Goal: Task Accomplishment & Management: Manage account settings

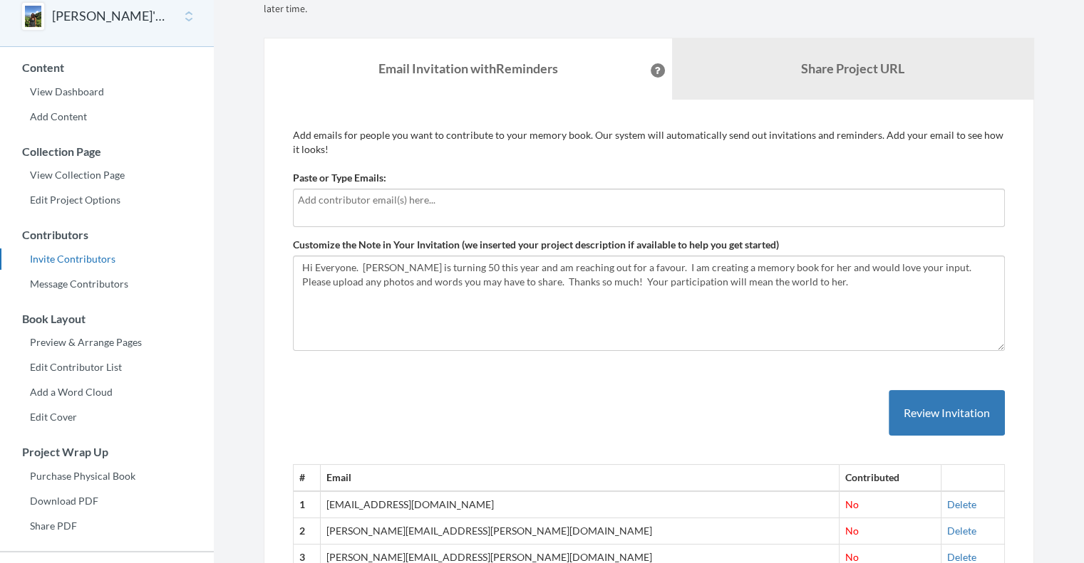
scroll to position [214, 0]
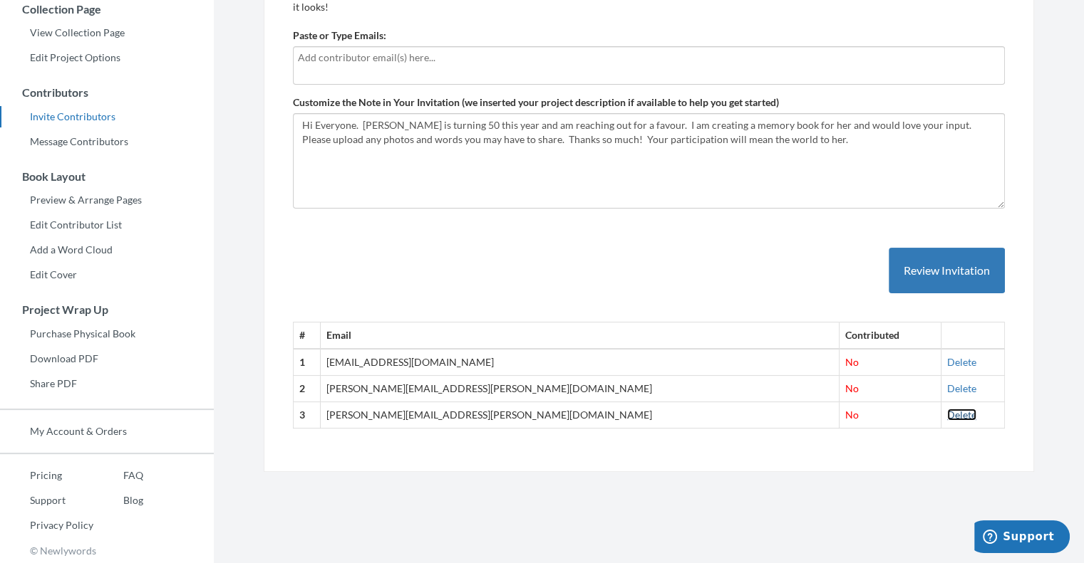
click at [947, 414] on link "Delete" at bounding box center [961, 415] width 29 height 12
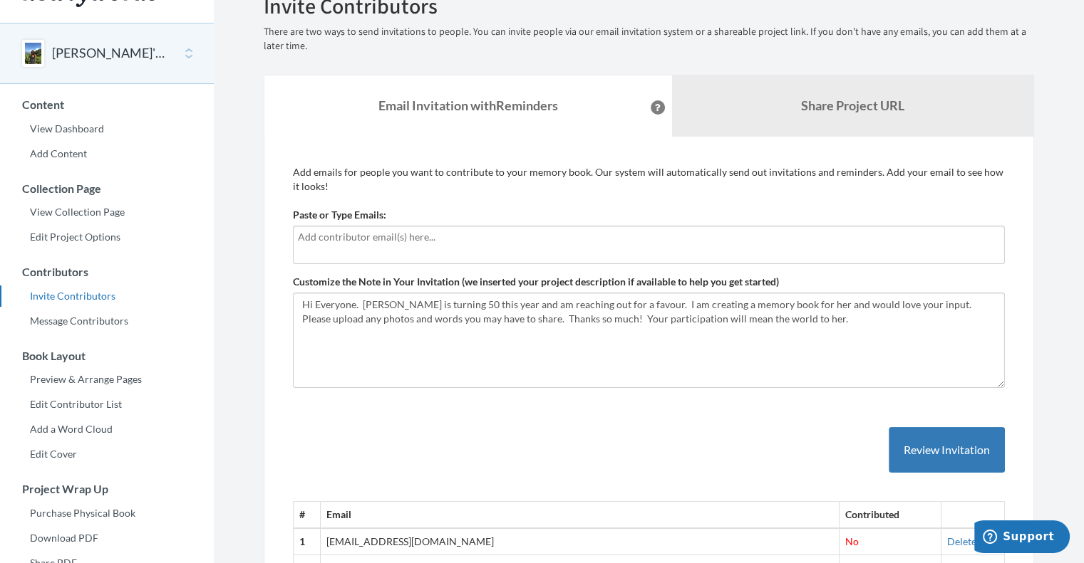
scroll to position [0, 0]
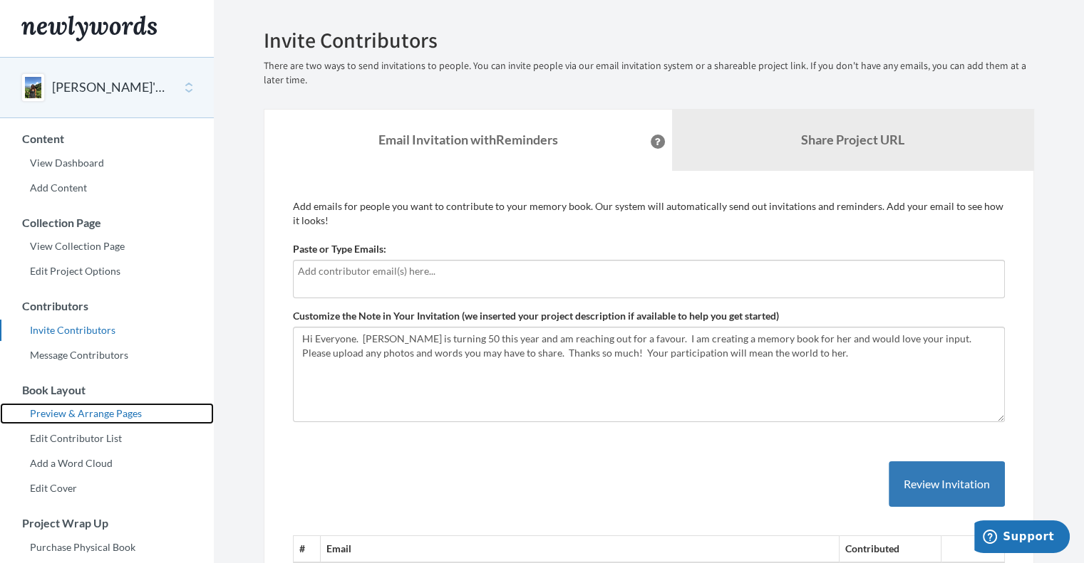
click at [113, 416] on link "Preview & Arrange Pages" at bounding box center [107, 413] width 214 height 21
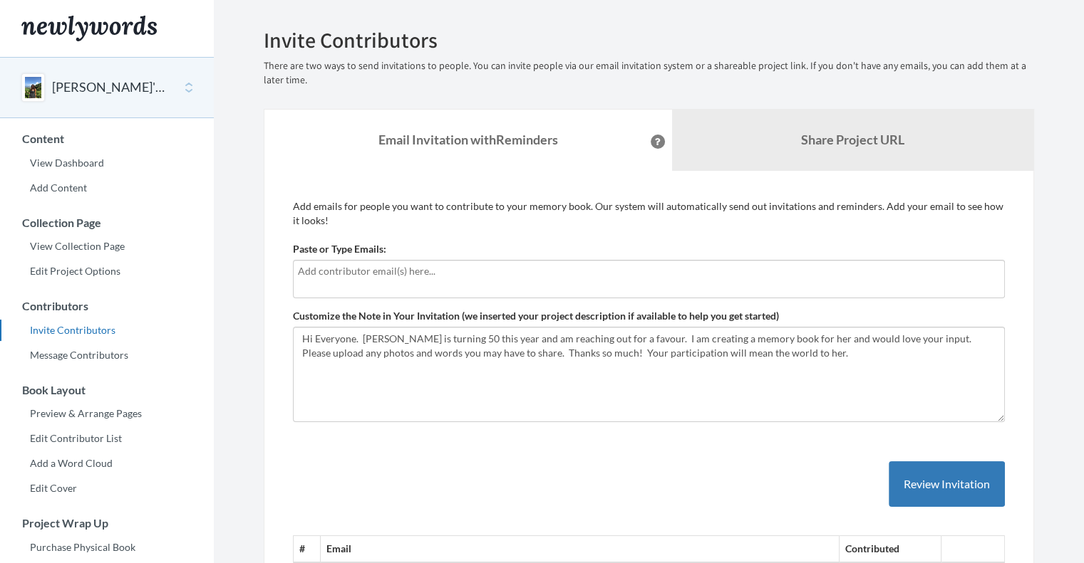
click at [445, 281] on div at bounding box center [649, 279] width 712 height 38
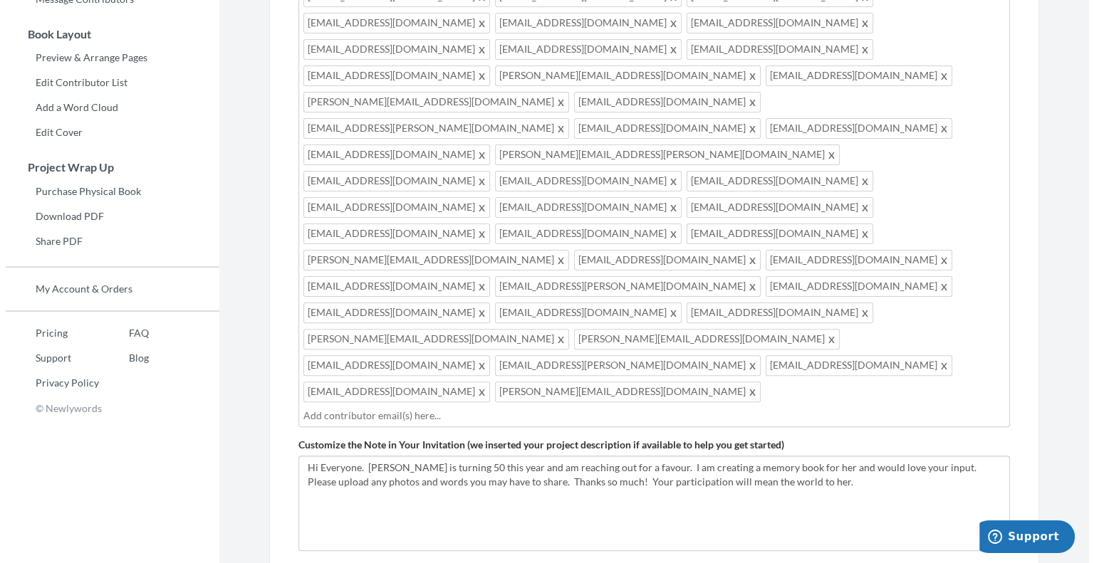
scroll to position [385, 0]
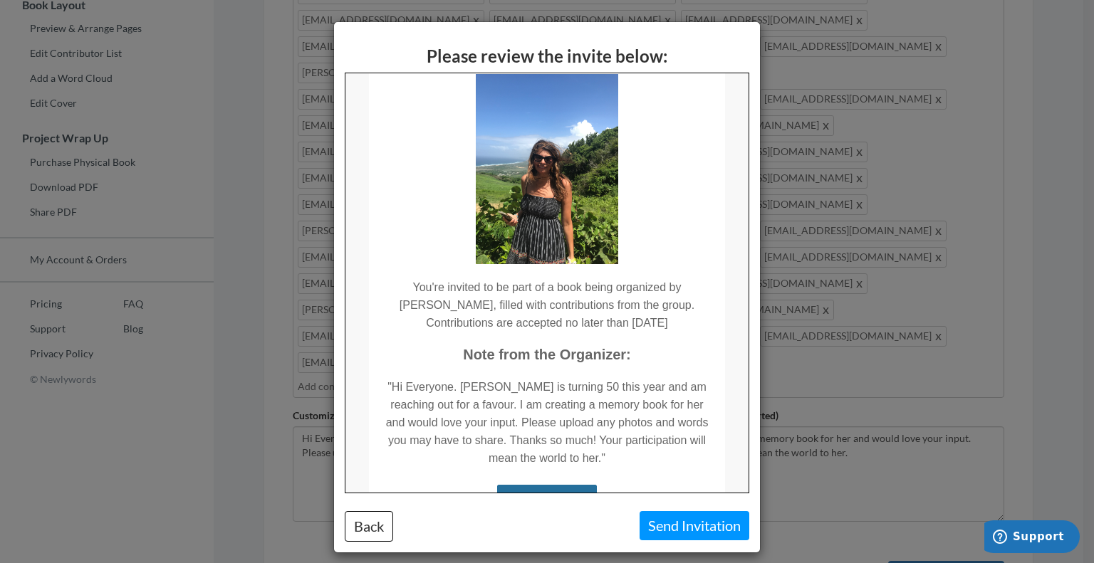
scroll to position [142, 0]
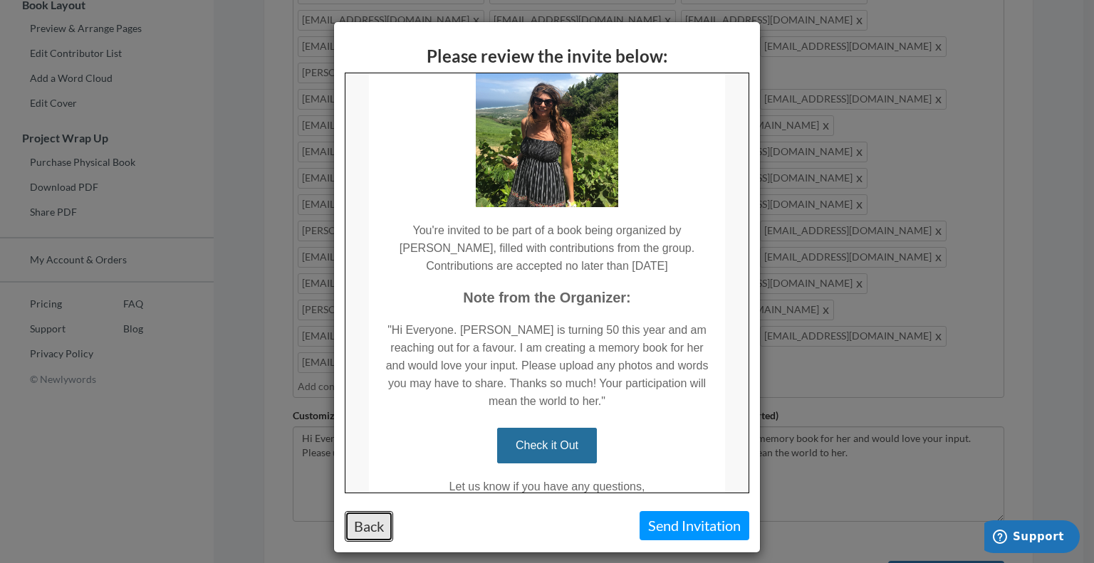
click at [375, 526] on button "Back" at bounding box center [369, 526] width 48 height 31
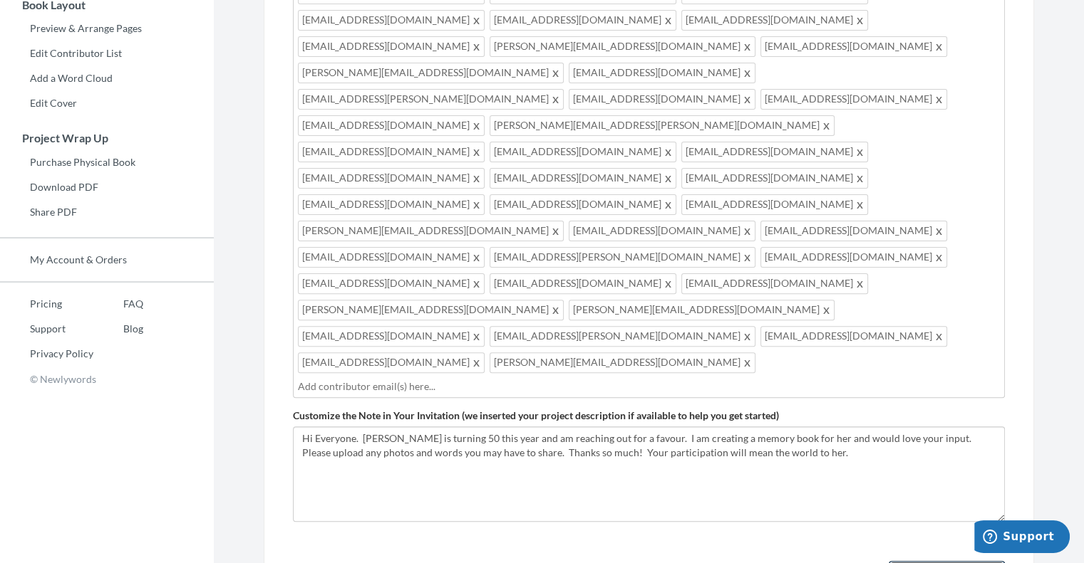
scroll to position [100, 0]
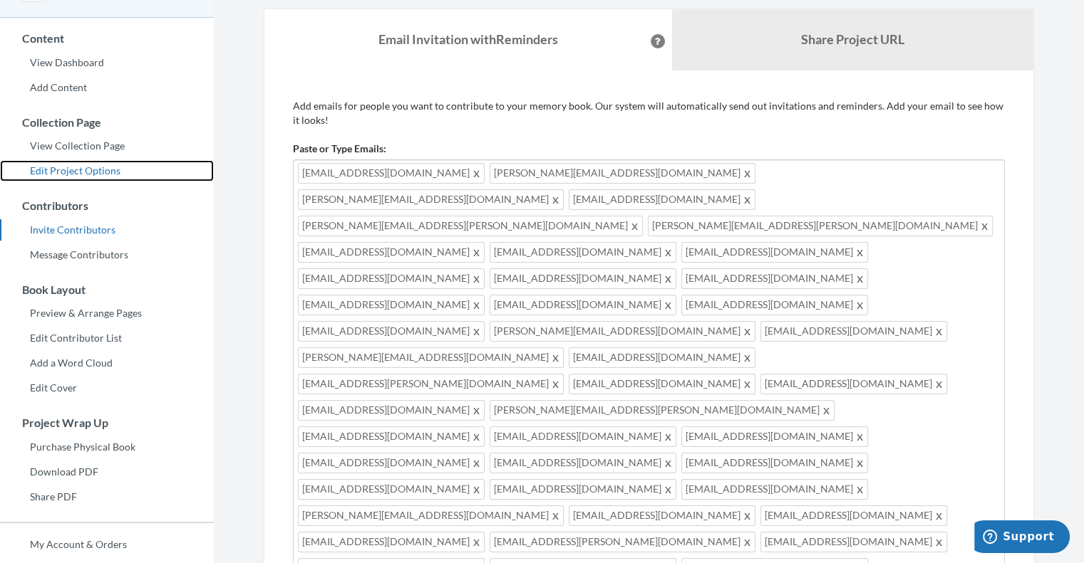
click at [81, 174] on link "Edit Project Options" at bounding box center [107, 170] width 214 height 21
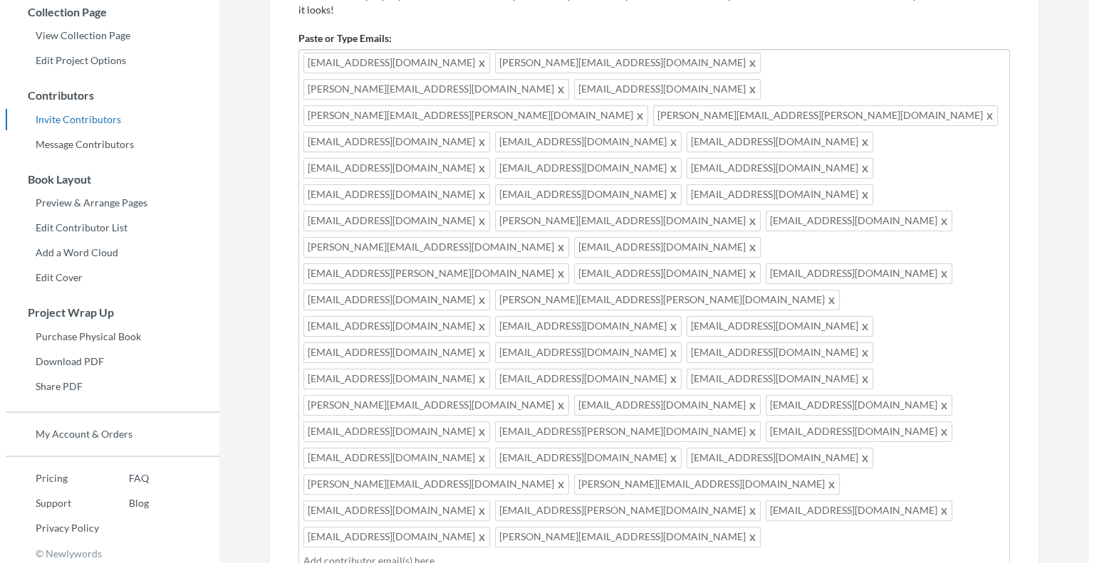
scroll to position [214, 0]
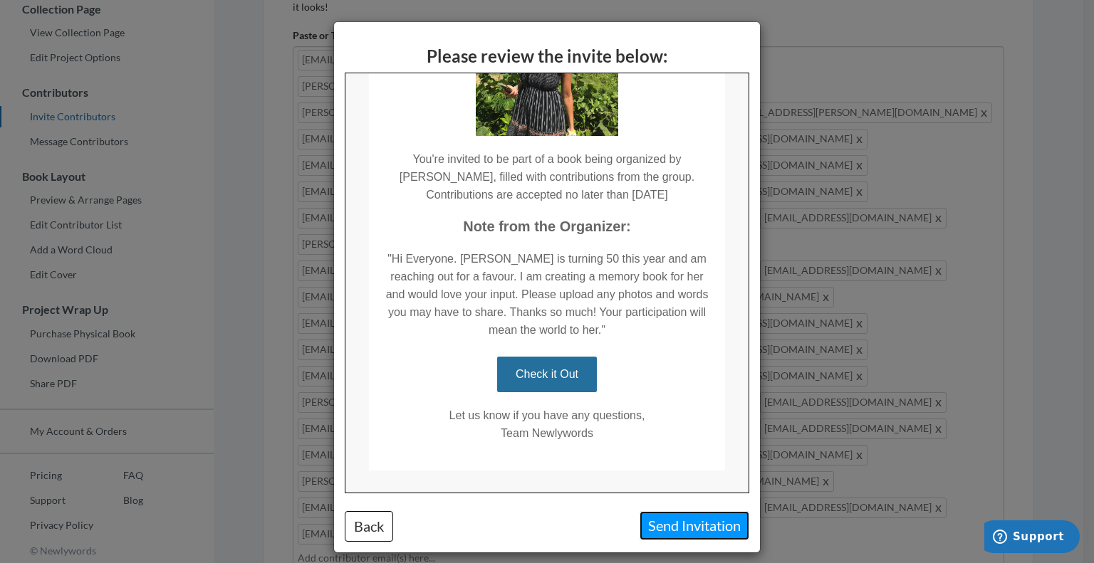
click at [670, 532] on button "Send Invitation" at bounding box center [695, 525] width 110 height 29
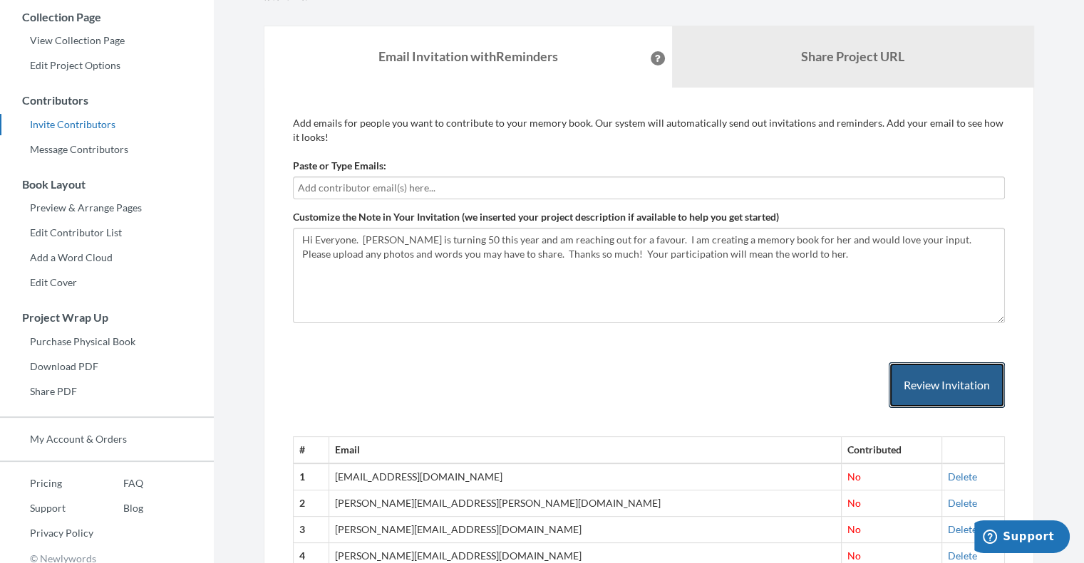
scroll to position [0, 0]
